Goal: Communication & Community: Answer question/provide support

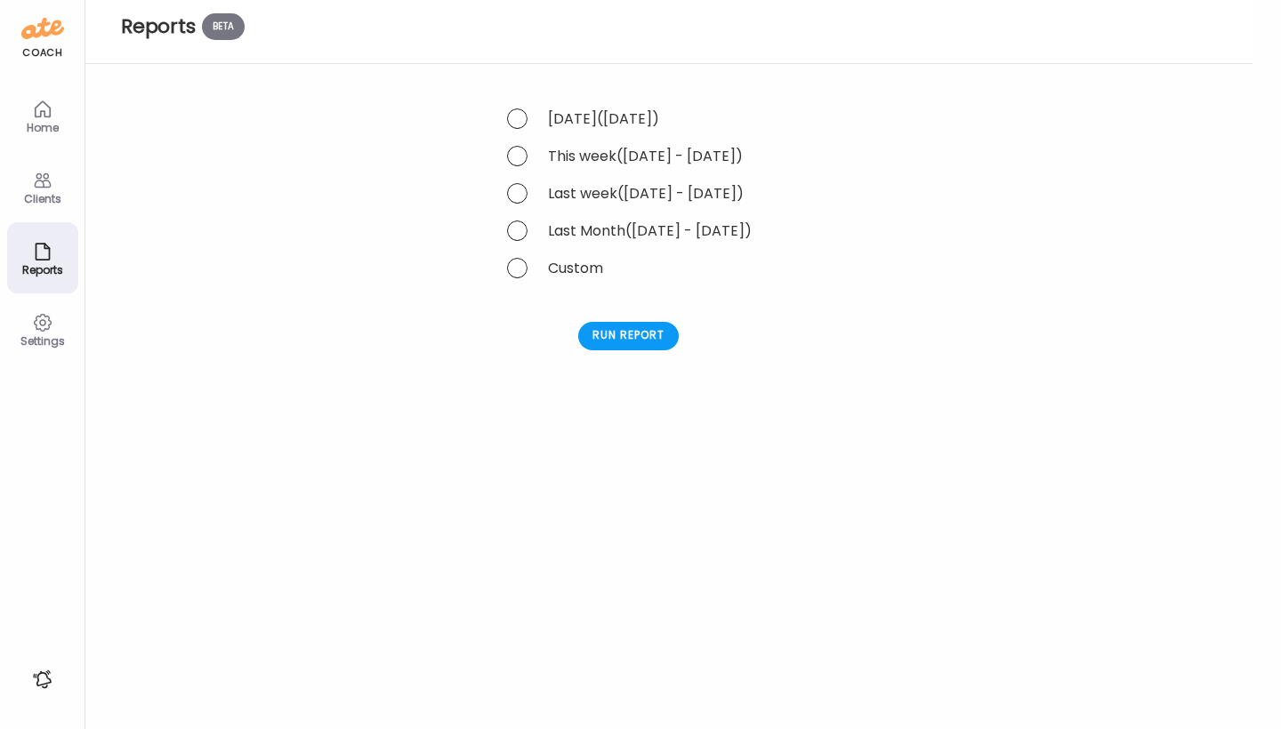
click at [44, 115] on icon at bounding box center [42, 108] width 15 height 15
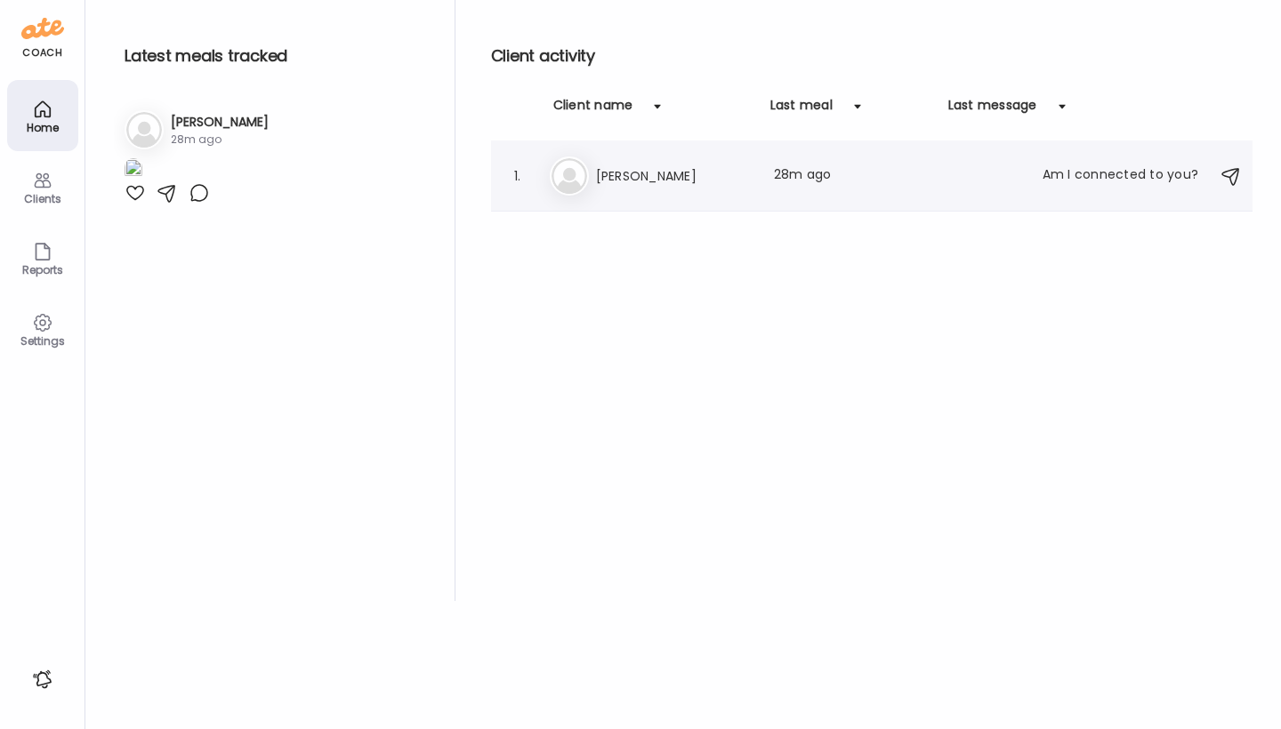
click at [615, 182] on h3 "[PERSON_NAME]" at bounding box center [674, 175] width 157 height 21
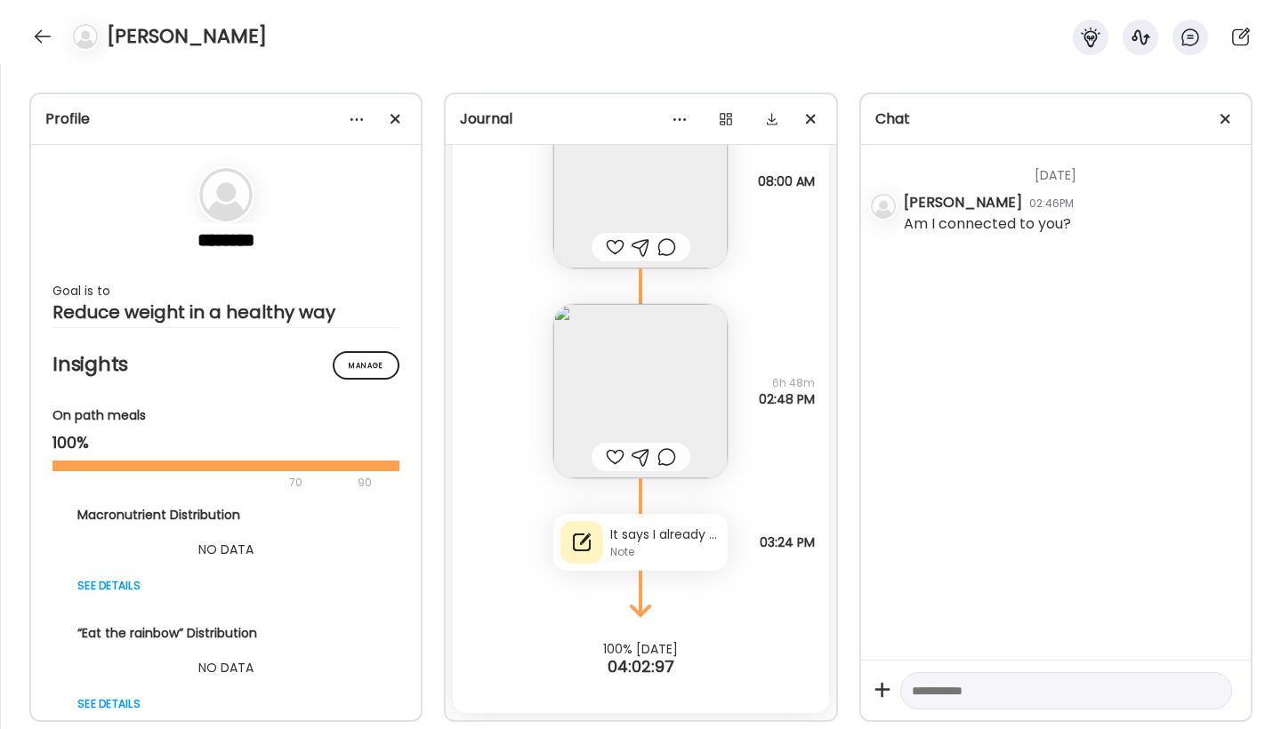
scroll to position [5746, 0]
click at [1007, 687] on textarea at bounding box center [1050, 690] width 277 height 21
type textarea "****"
click at [1033, 683] on textarea at bounding box center [1050, 690] width 277 height 21
click at [675, 544] on div "Note" at bounding box center [665, 552] width 110 height 16
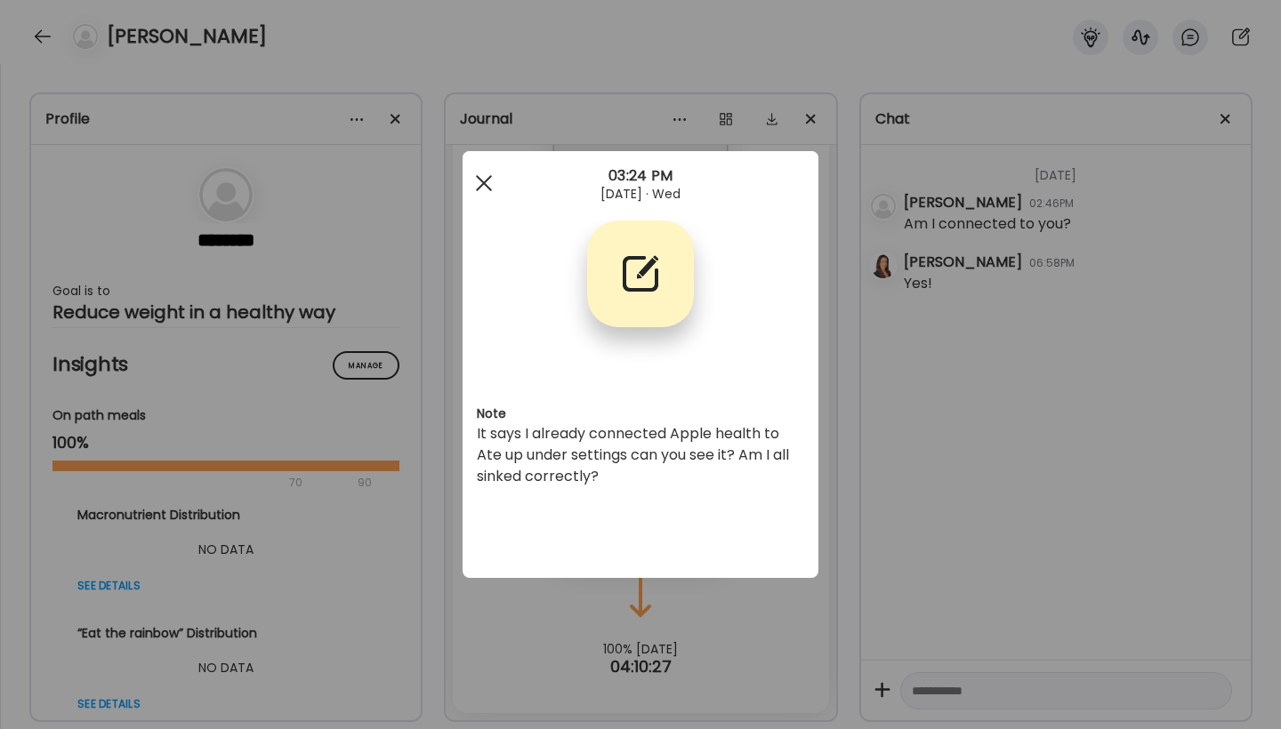
click at [485, 185] on span at bounding box center [484, 183] width 16 height 16
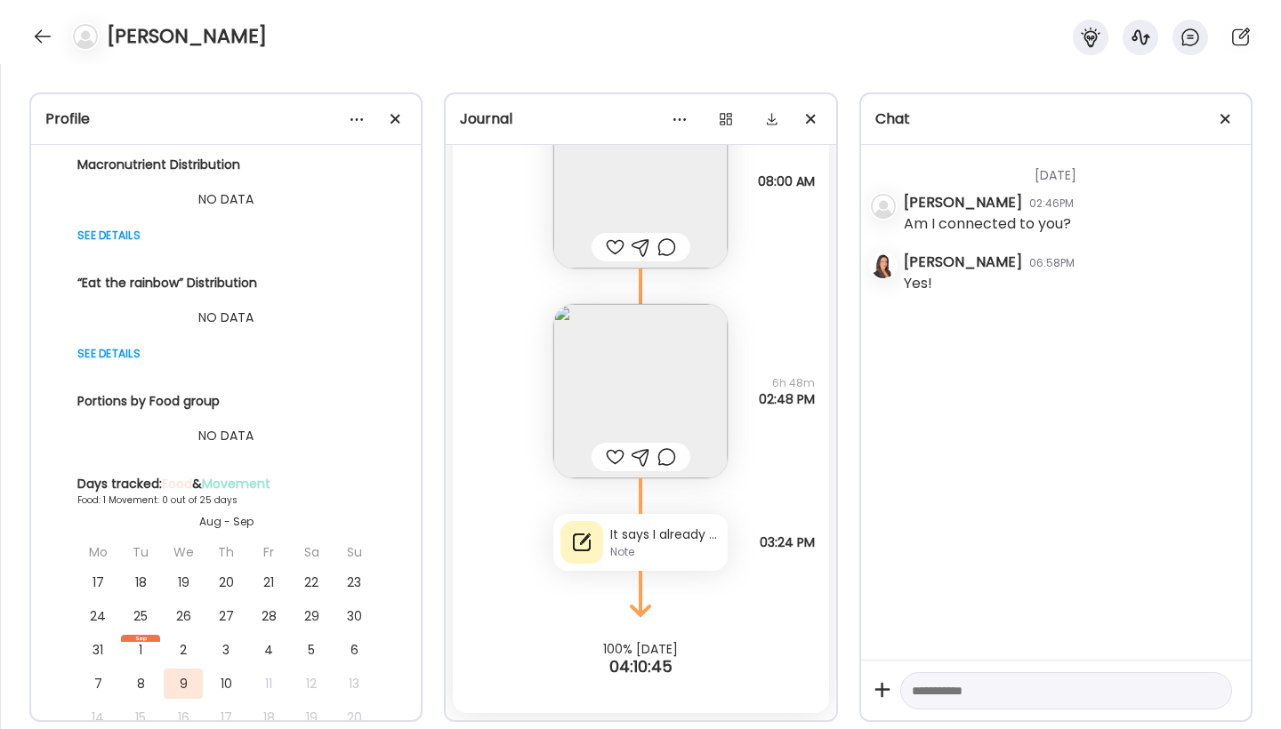
scroll to position [0, 0]
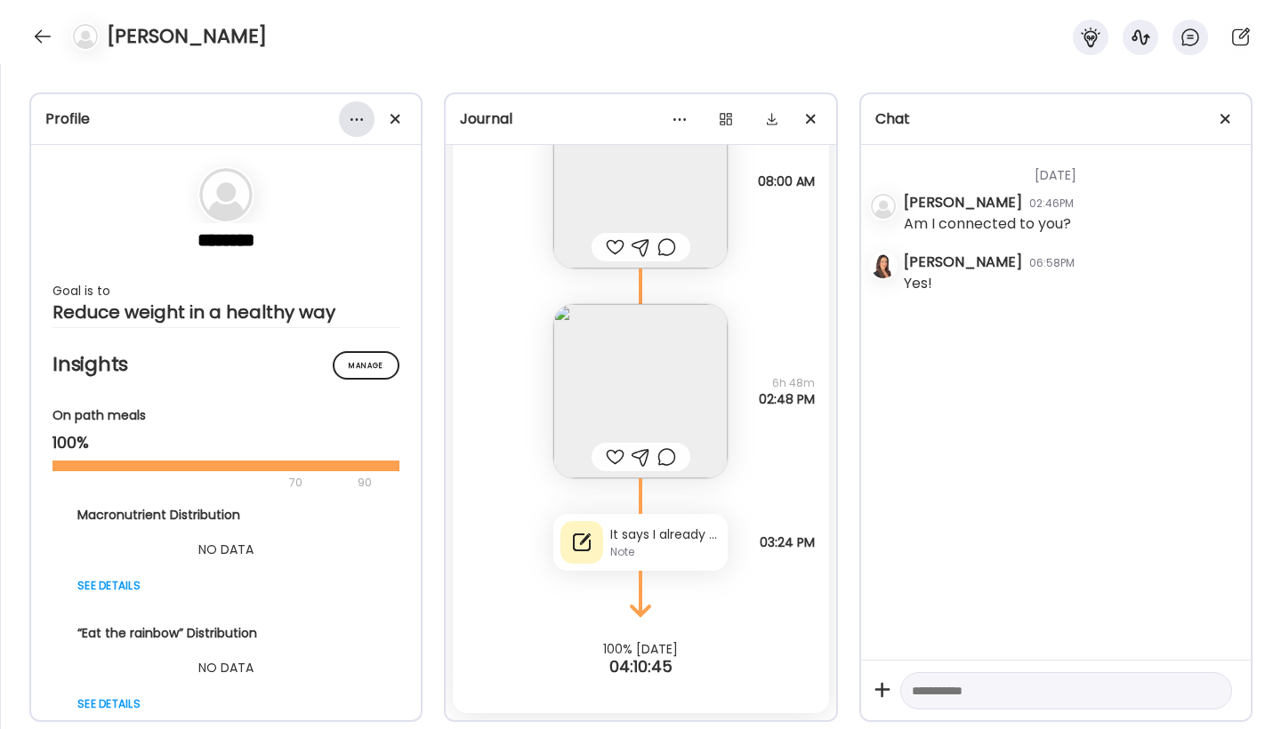
click at [352, 104] on div at bounding box center [357, 119] width 36 height 36
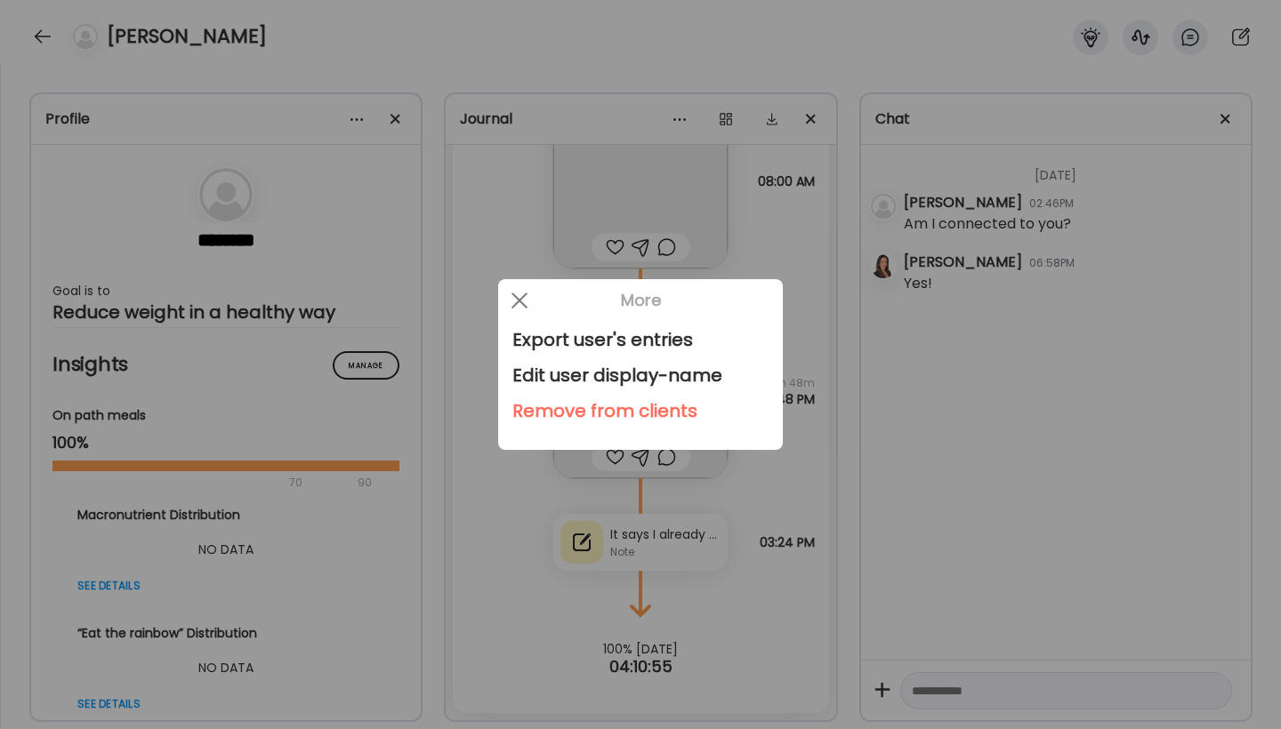
click at [44, 34] on div at bounding box center [640, 364] width 1281 height 729
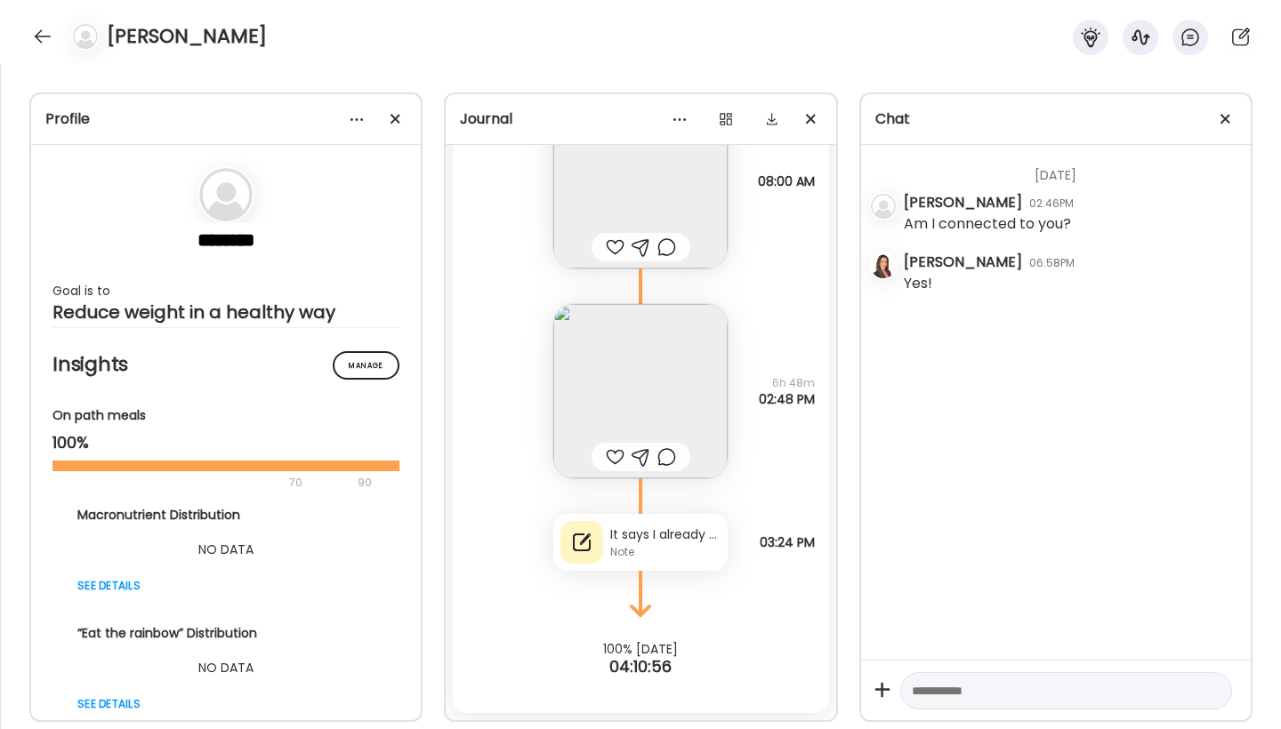
click at [44, 34] on div at bounding box center [42, 36] width 28 height 28
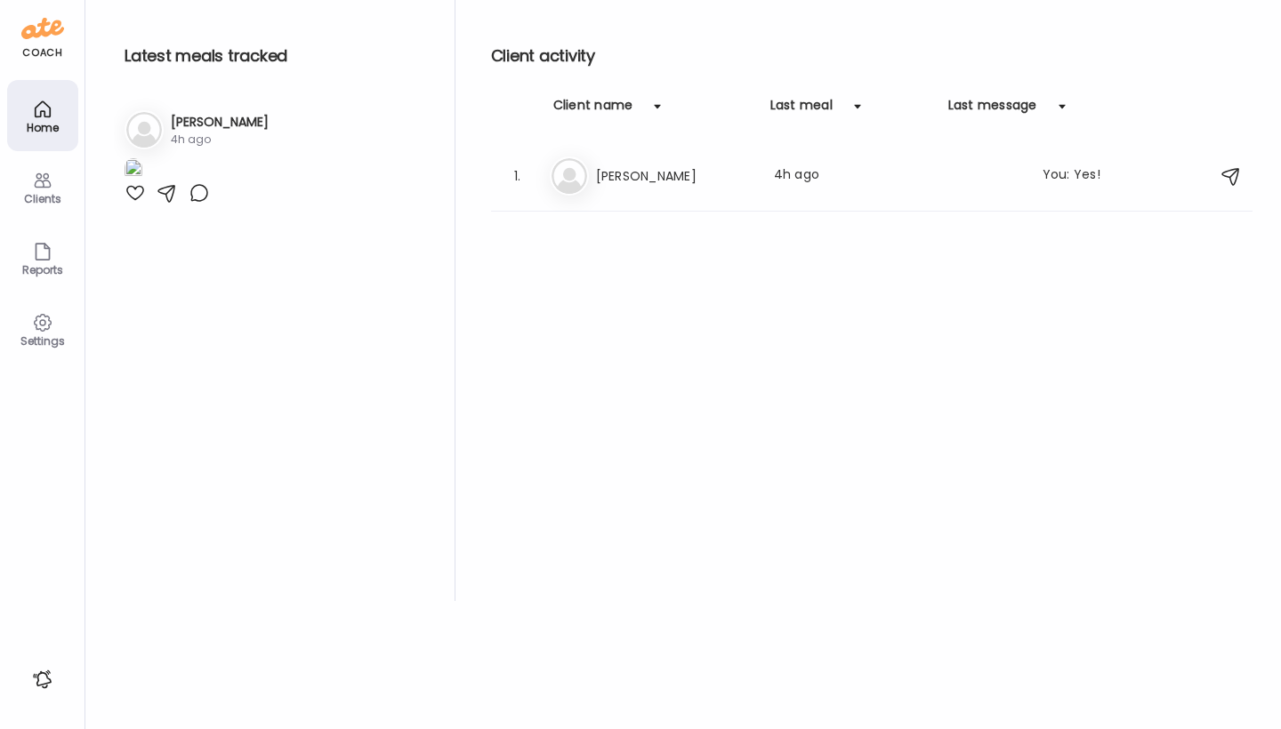
click at [142, 182] on img at bounding box center [134, 170] width 18 height 24
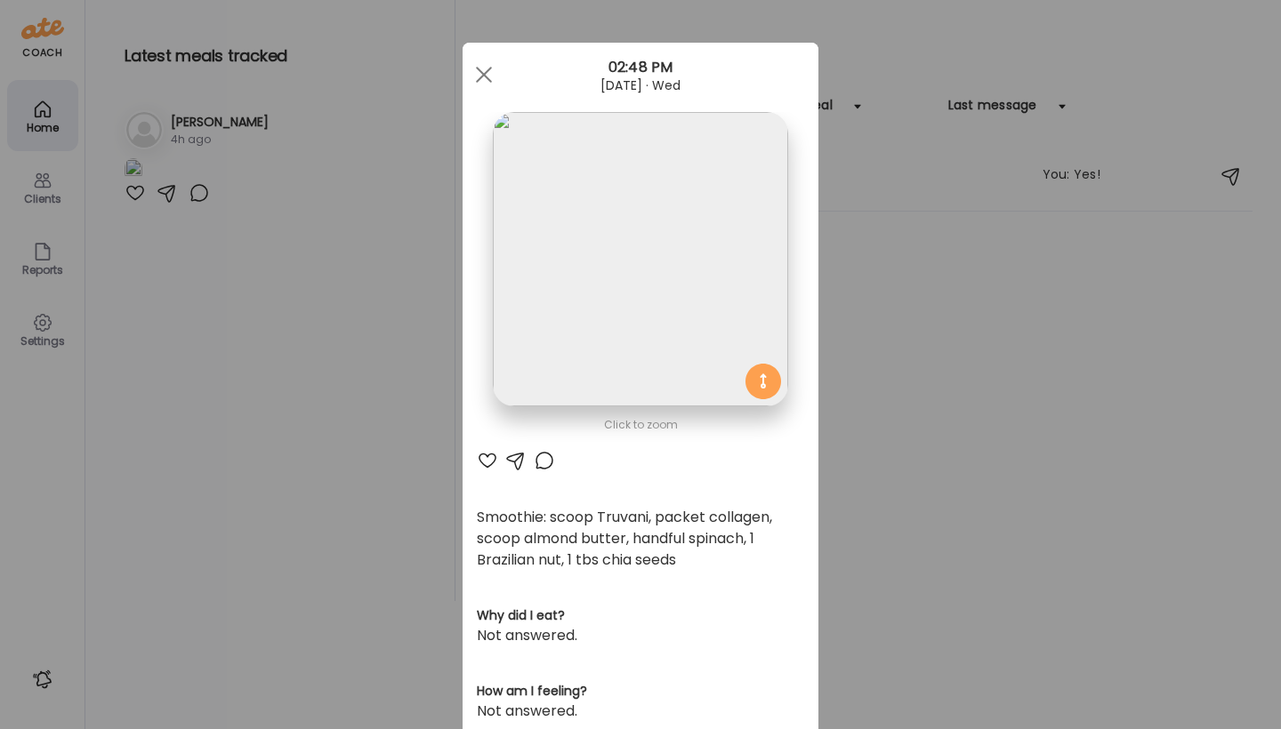
click at [481, 462] on div at bounding box center [487, 460] width 21 height 21
click at [476, 74] on span at bounding box center [484, 75] width 16 height 16
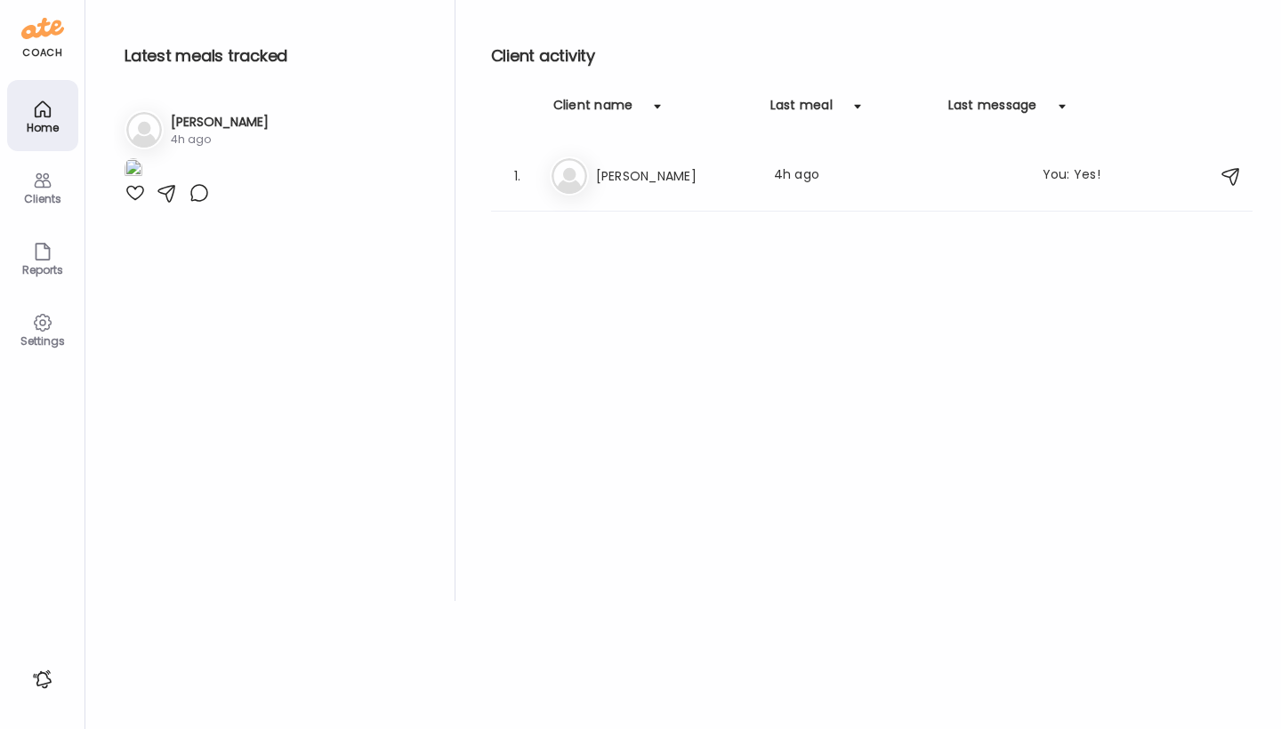
click at [138, 204] on div at bounding box center [135, 192] width 21 height 21
